Goal: Task Accomplishment & Management: Use online tool/utility

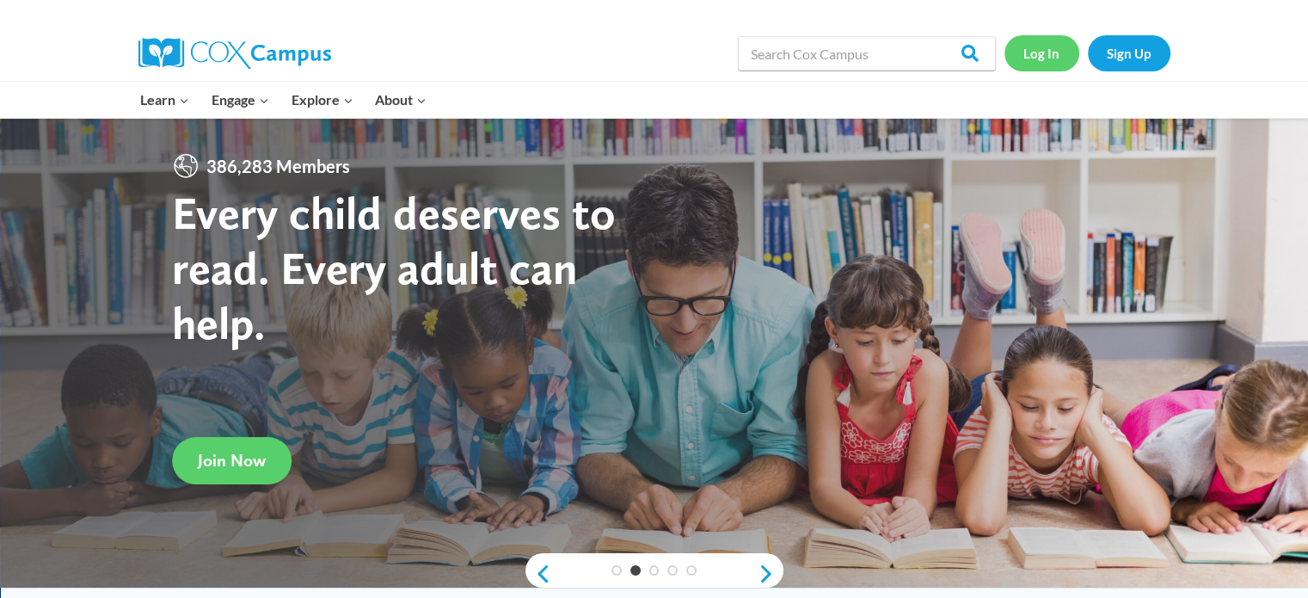
click at [1060, 49] on link "Log In" at bounding box center [1042, 52] width 75 height 35
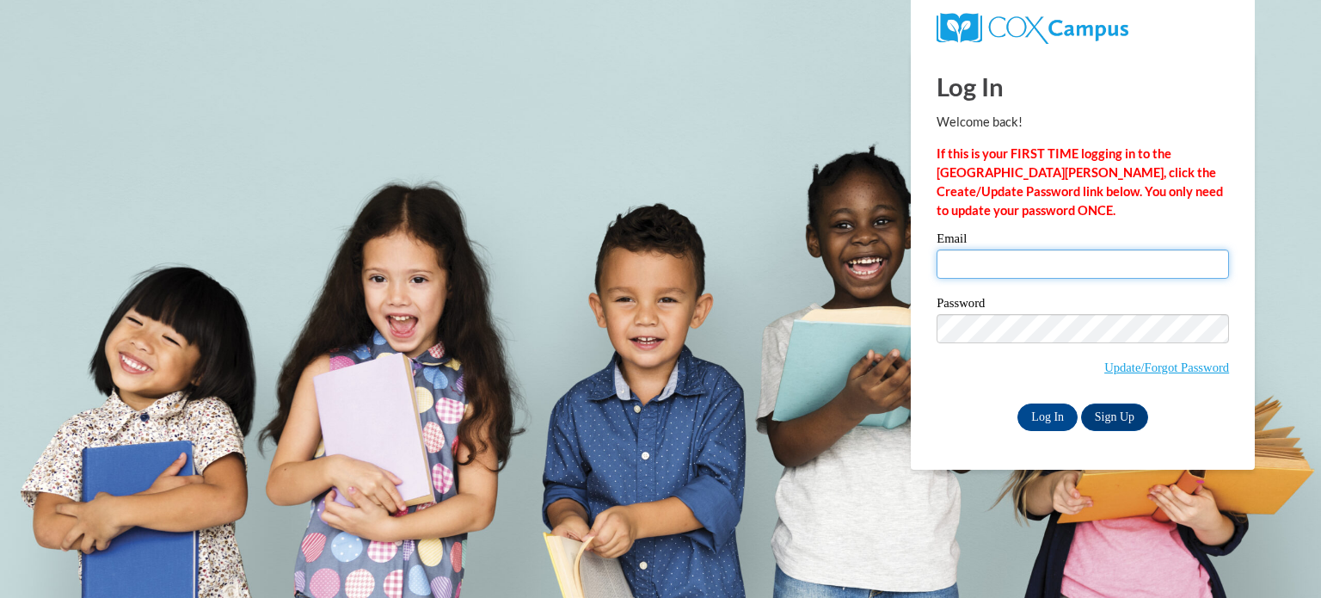
click at [1026, 257] on input "Email" at bounding box center [1083, 263] width 292 height 29
type input "chloefraker25@gmail.com"
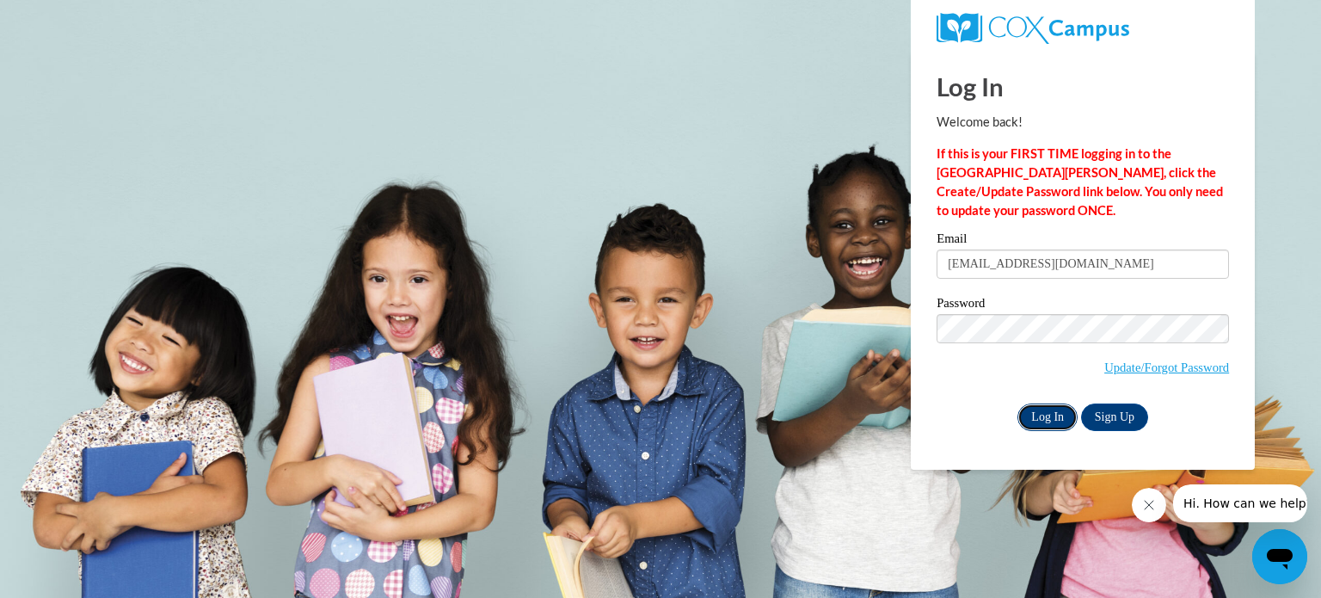
click at [1057, 418] on input "Log In" at bounding box center [1048, 417] width 60 height 28
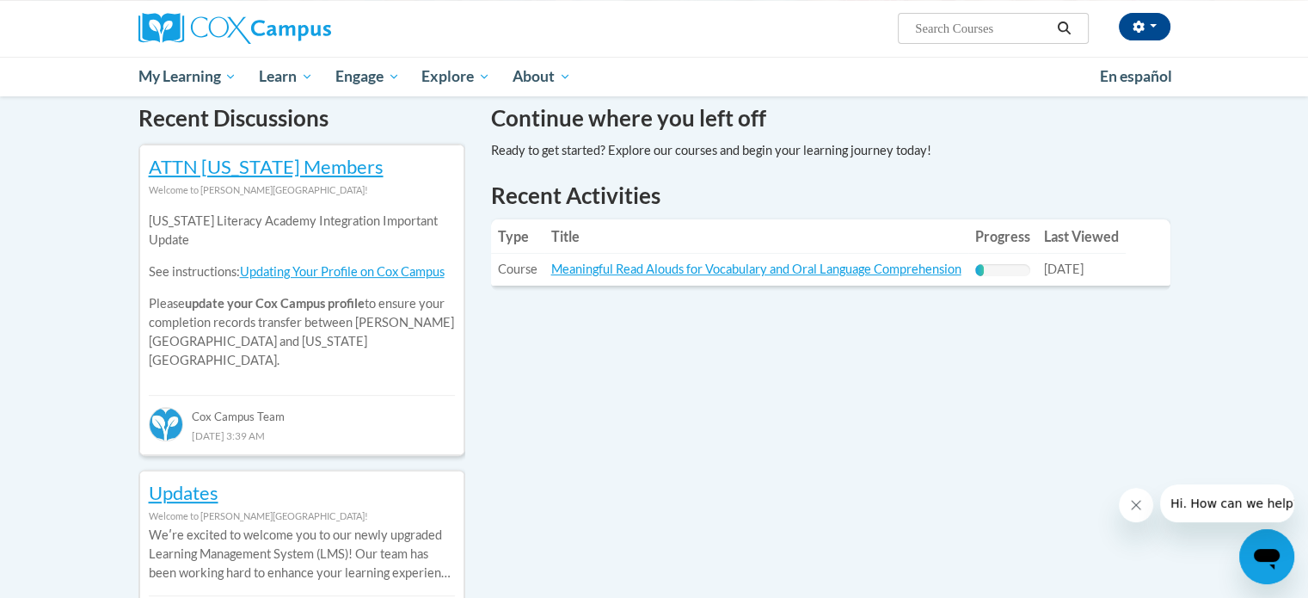
scroll to position [535, 0]
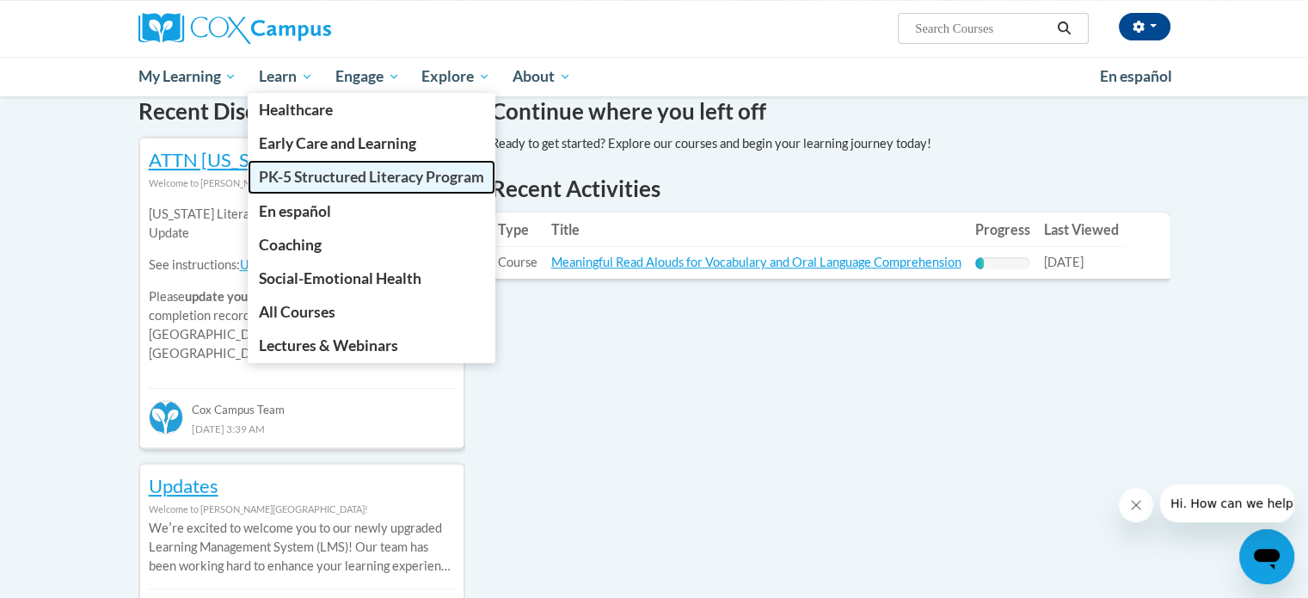
click at [287, 182] on span "PK-5 Structured Literacy Program" at bounding box center [371, 177] width 225 height 18
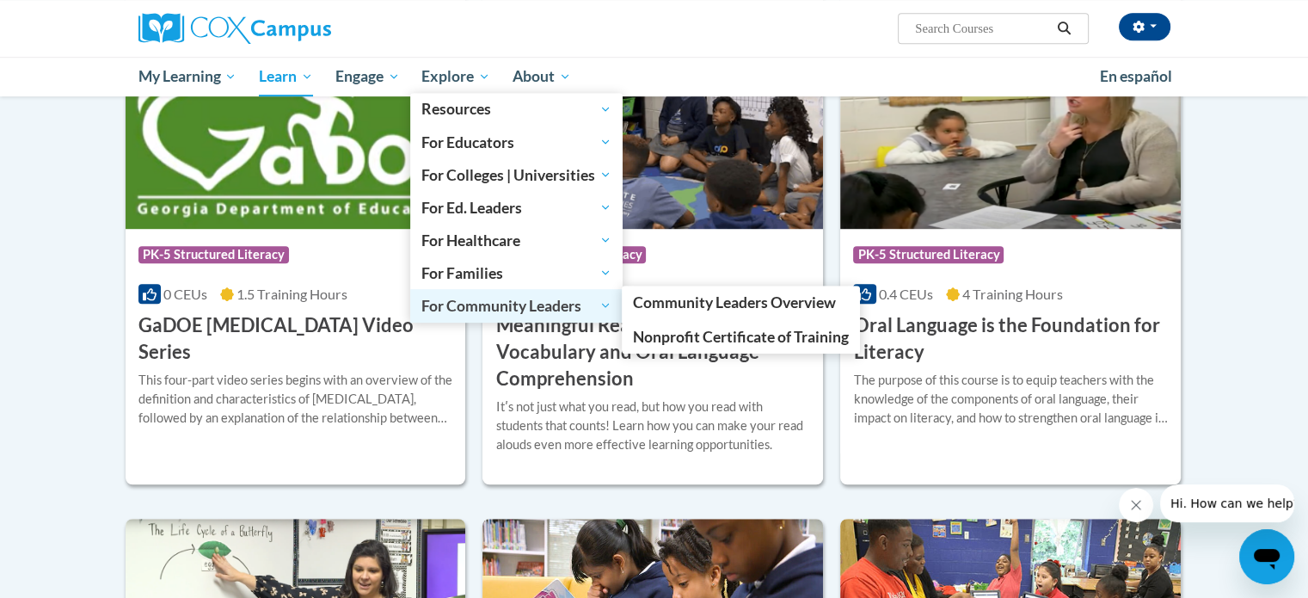
scroll to position [1022, 0]
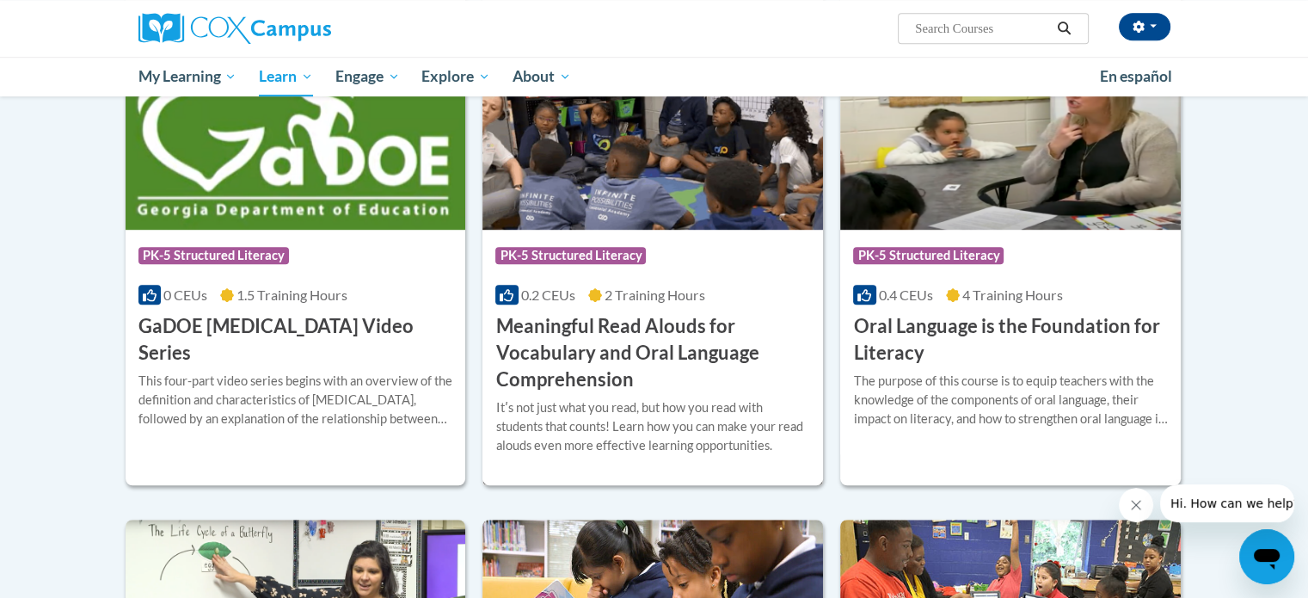
click at [633, 178] on img at bounding box center [653, 141] width 341 height 175
